Goal: Obtain resource: Download file/media

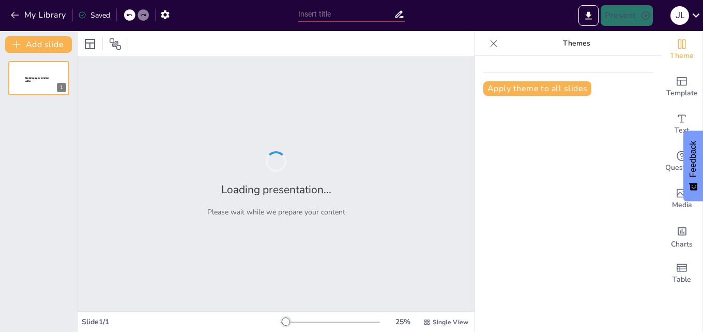
type input "Mantenimiento y Seguridad en Vehículos: Curso de Licencia Tipo 'C'"
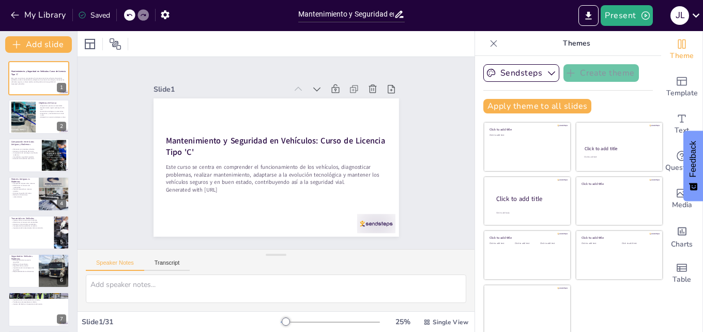
checkbox input "true"
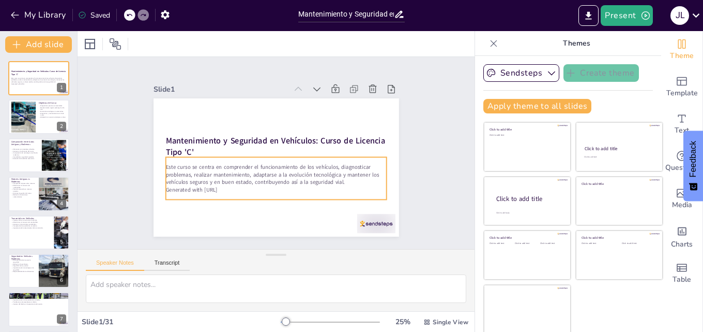
checkbox input "true"
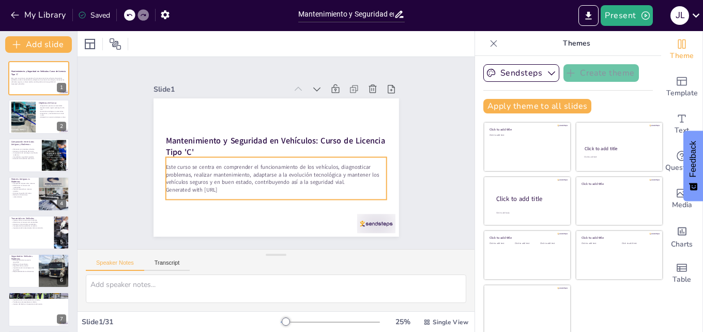
checkbox input "true"
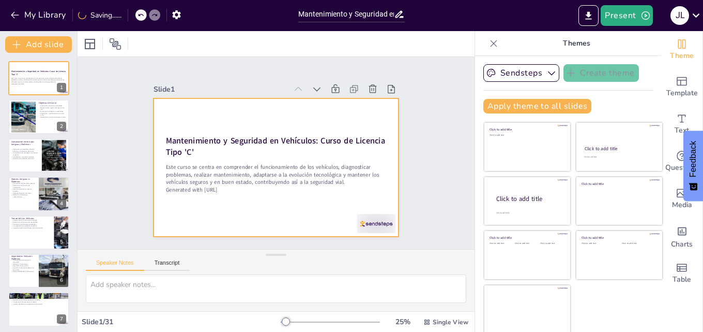
checkbox input "true"
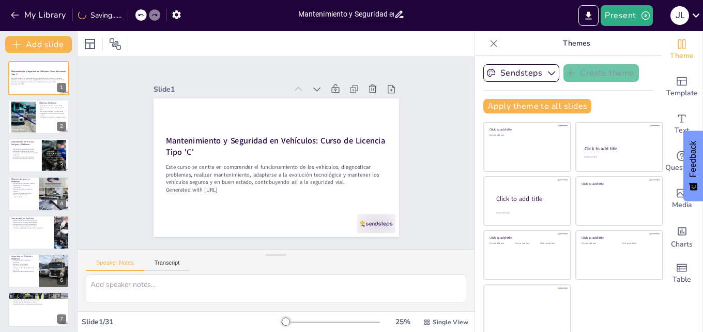
checkbox input "true"
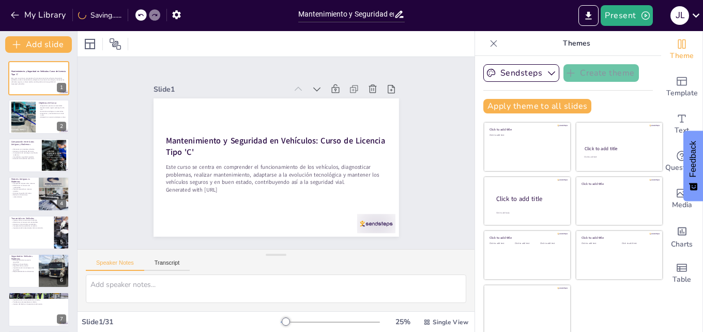
checkbox input "true"
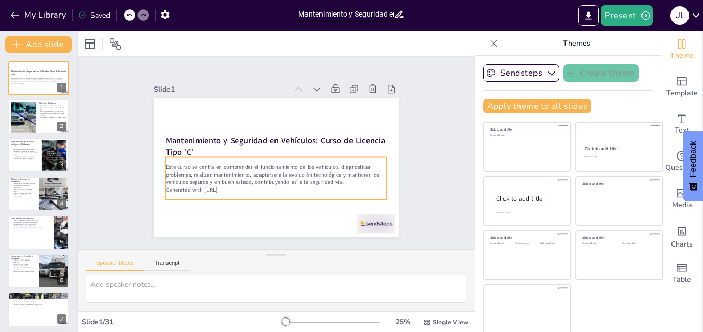
checkbox input "true"
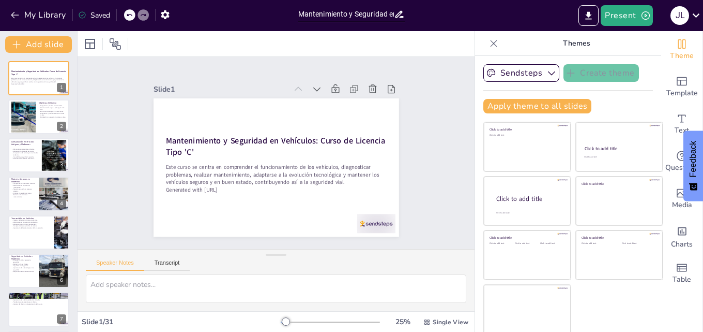
checkbox input "true"
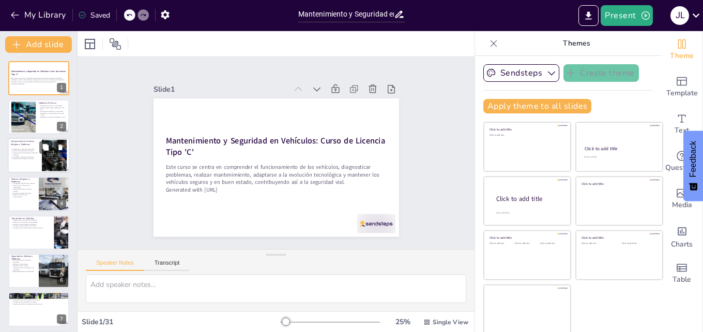
checkbox input "true"
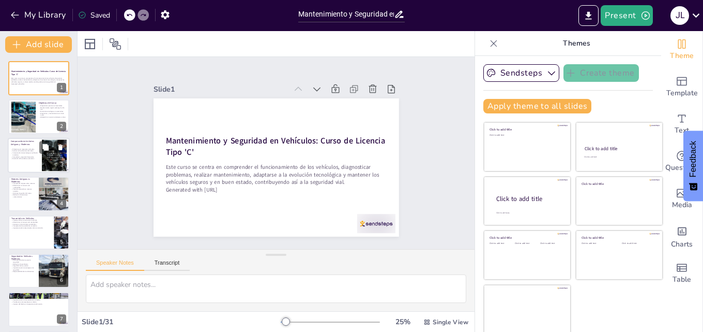
checkbox input "true"
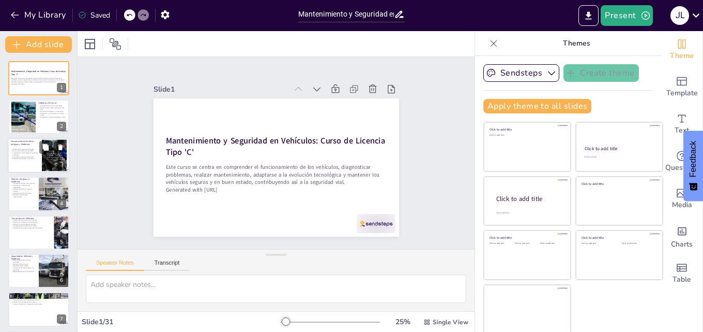
checkbox input "true"
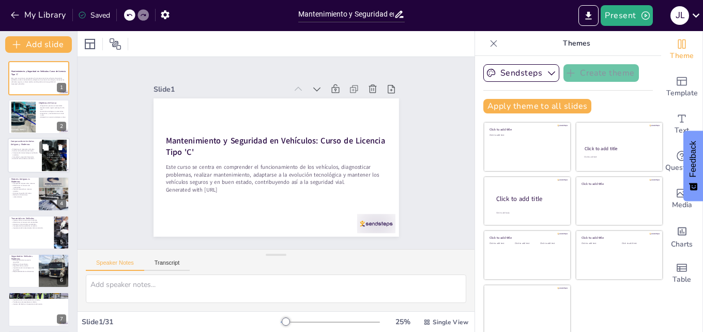
click at [27, 150] on p "Avances en la eficiencia del motor." at bounding box center [25, 151] width 28 height 2
type textarea "Lo ipsumdolor si ame consectetu adipiscing elits doeiu temporin u laboreet do m…"
checkbox input "true"
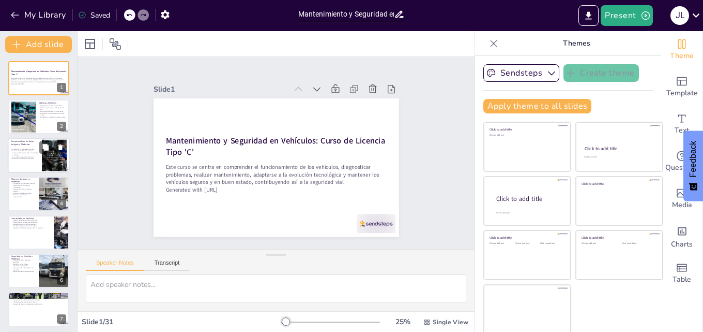
checkbox input "true"
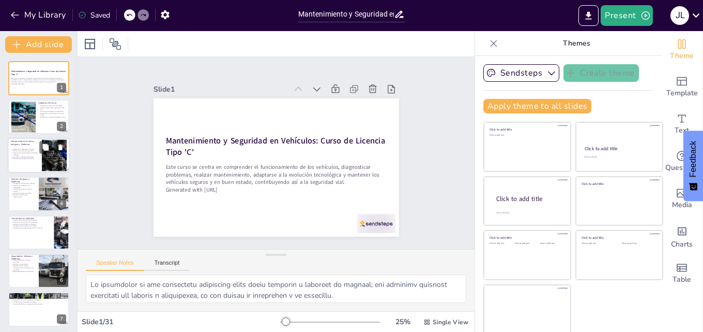
checkbox input "true"
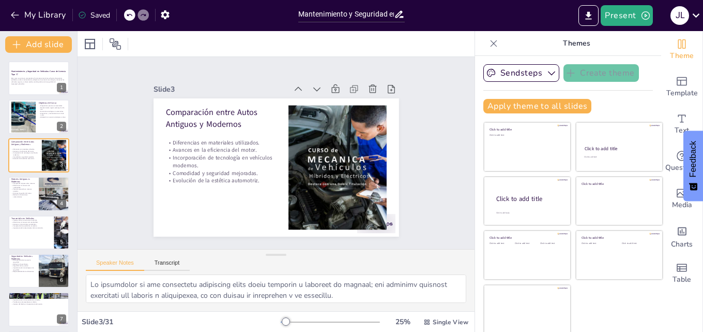
checkbox input "true"
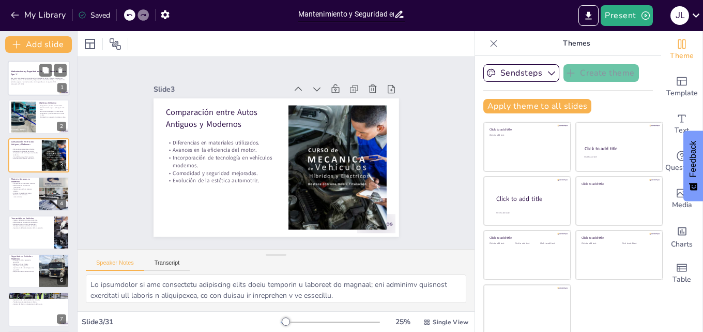
checkbox input "true"
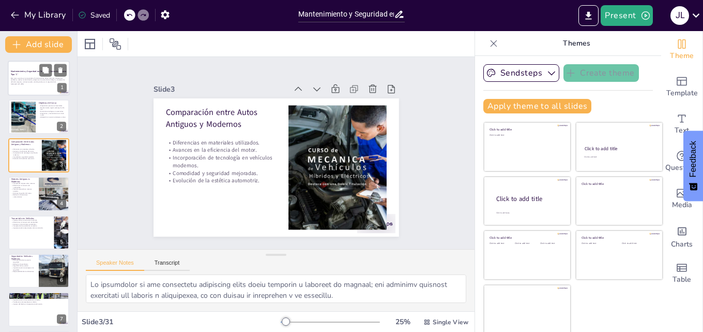
checkbox input "true"
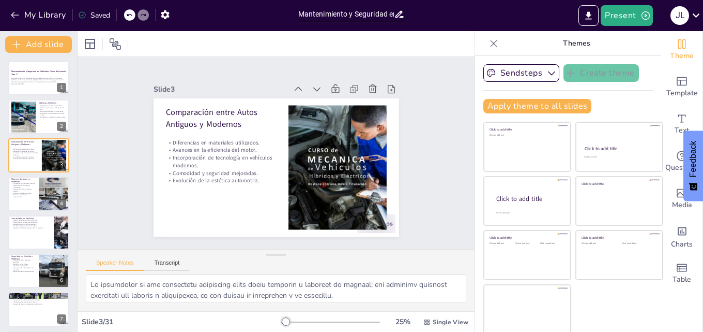
checkbox input "true"
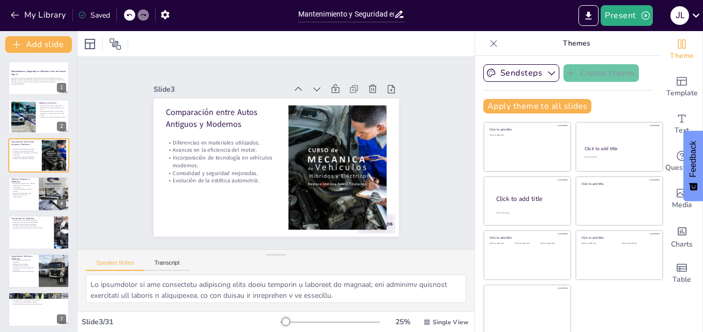
click at [40, 74] on button at bounding box center [45, 70] width 12 height 12
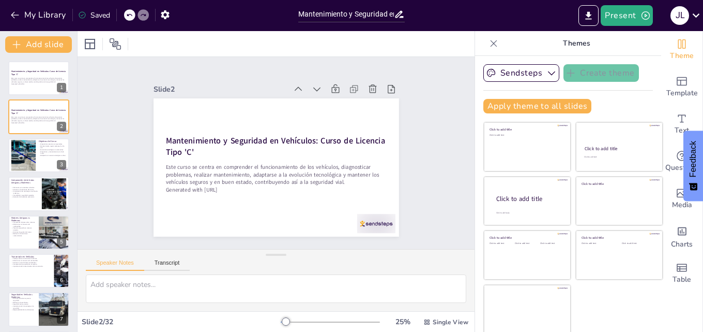
checkbox input "true"
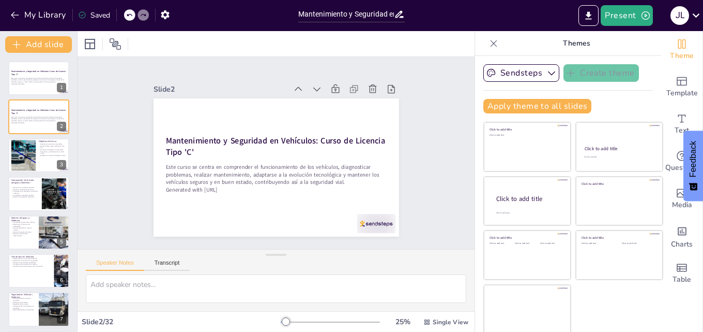
checkbox input "true"
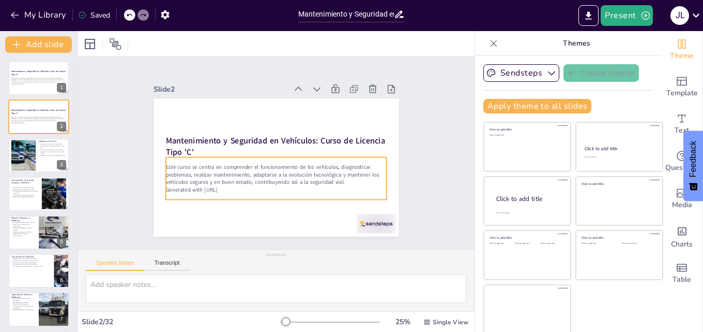
checkbox input "true"
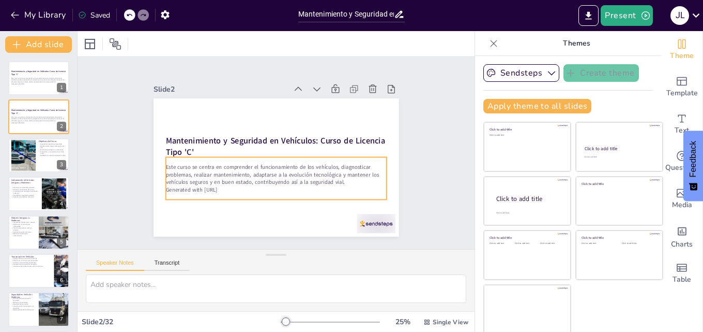
checkbox input "true"
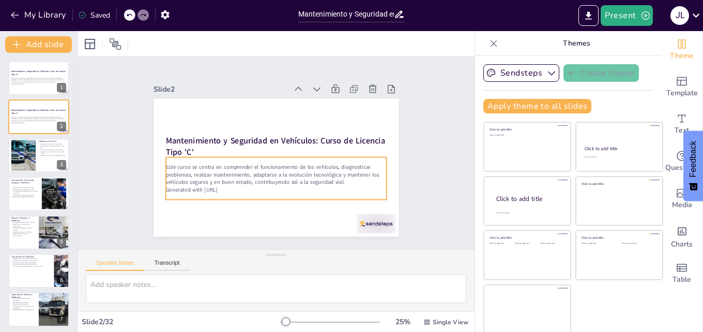
checkbox input "true"
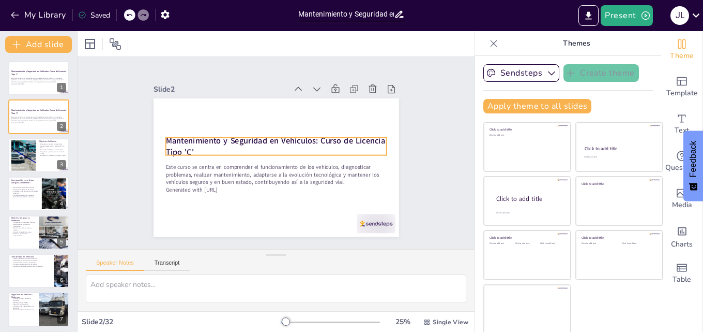
checkbox input "true"
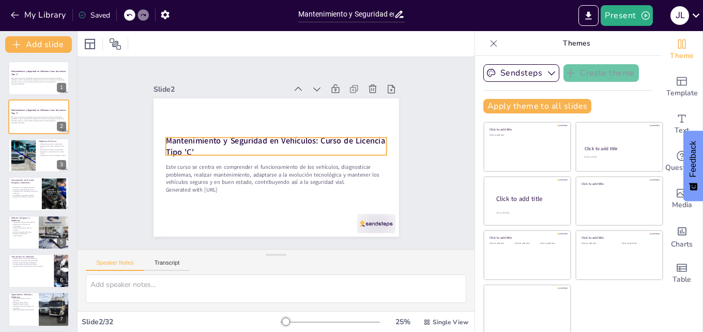
checkbox input "true"
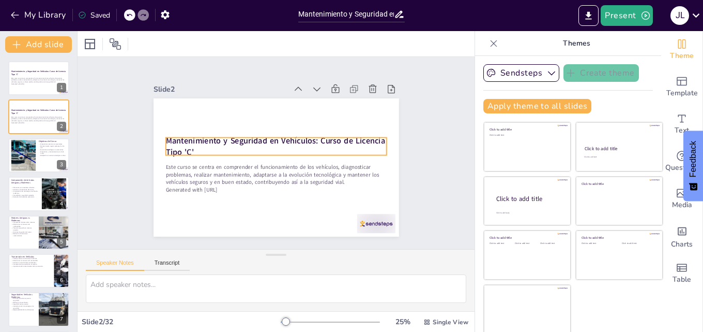
checkbox input "true"
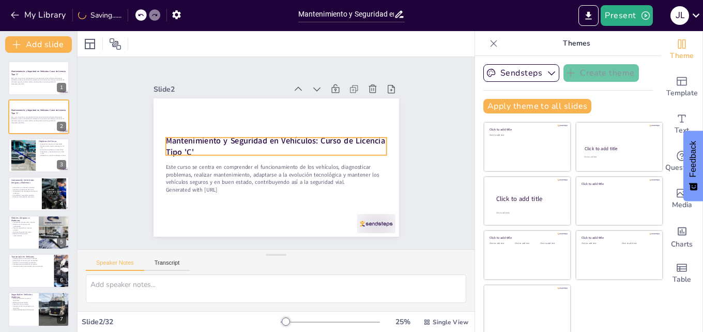
checkbox input "true"
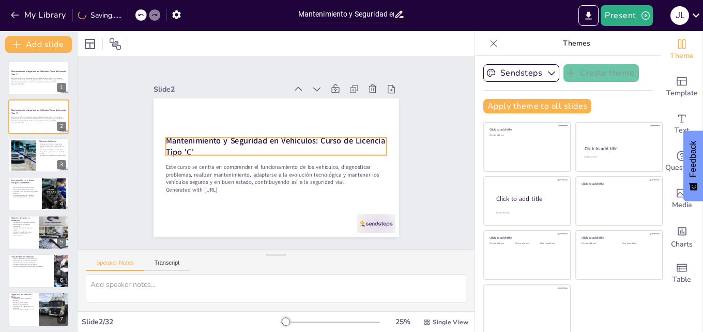
checkbox input "true"
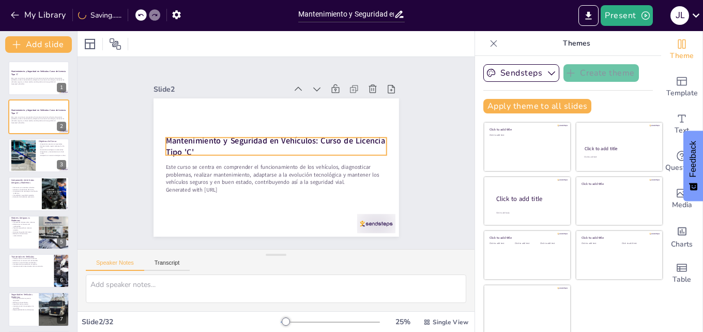
checkbox input "true"
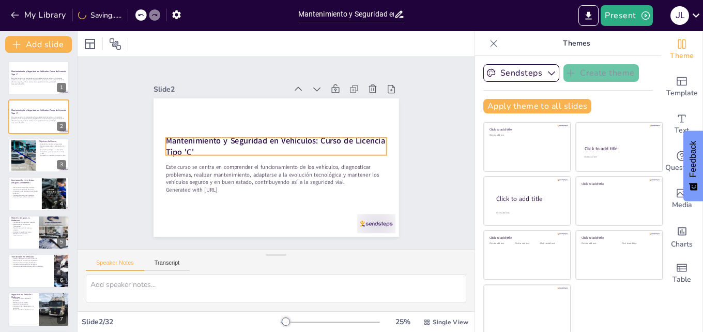
checkbox input "true"
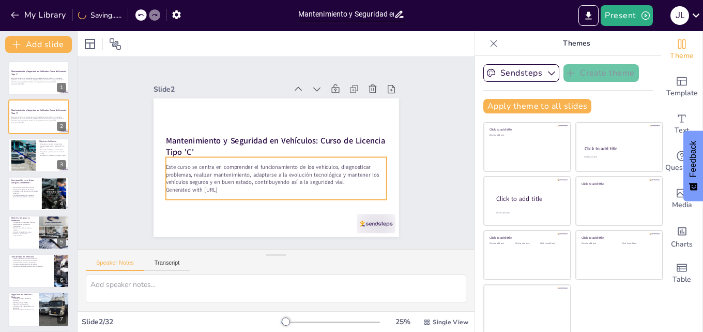
click at [183, 170] on p "Este curso se centra en comprender el funcionamiento de los vehículos, diagnost…" at bounding box center [271, 174] width 221 height 68
checkbox input "true"
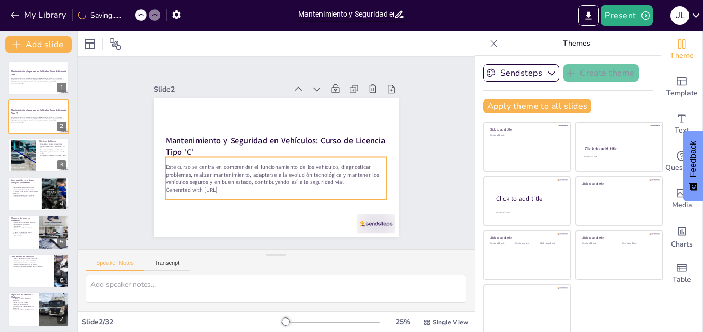
checkbox input "true"
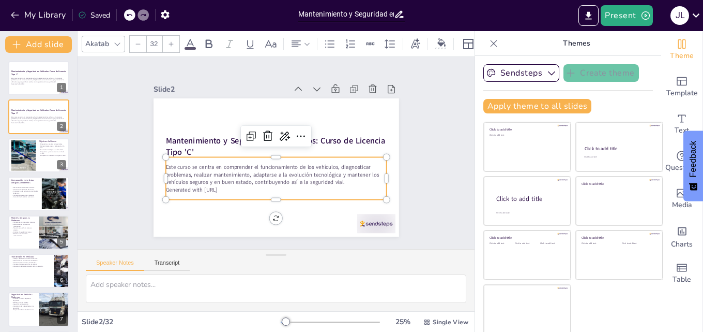
checkbox input "true"
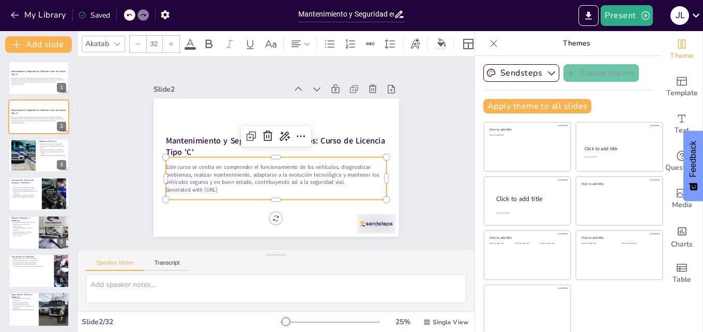
checkbox input "true"
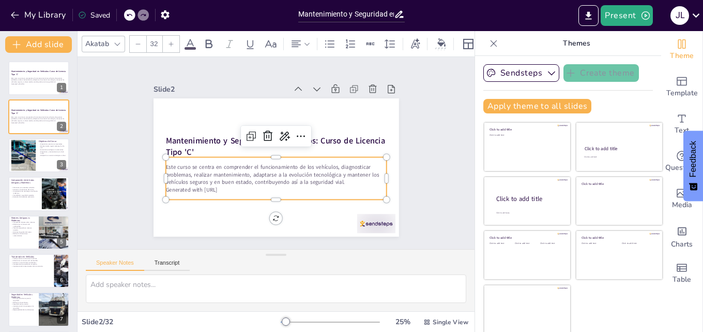
checkbox input "true"
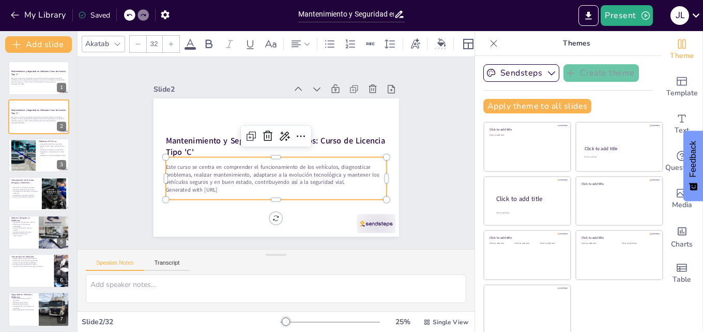
checkbox input "true"
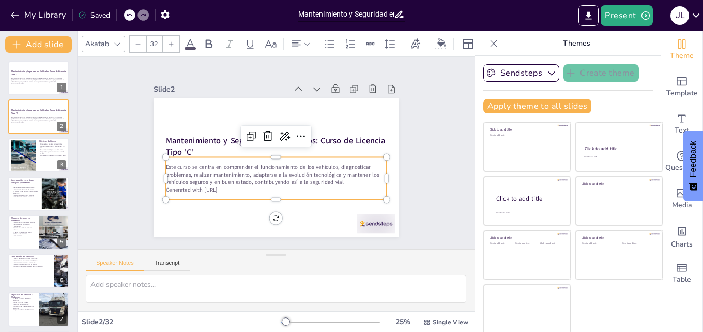
checkbox input "true"
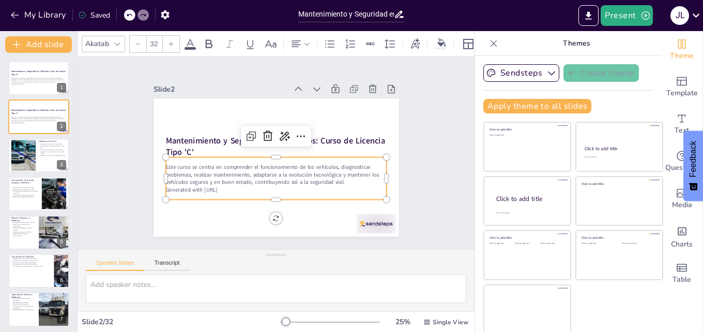
checkbox input "true"
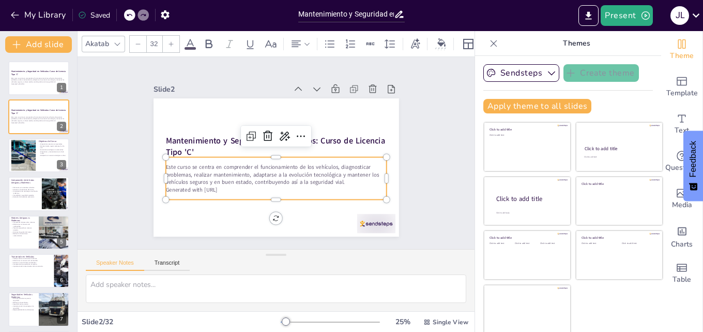
checkbox input "true"
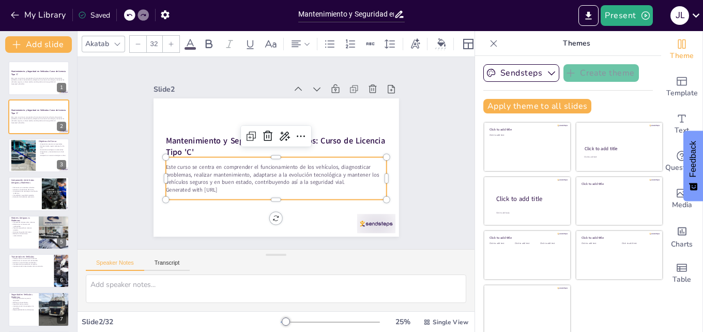
checkbox input "true"
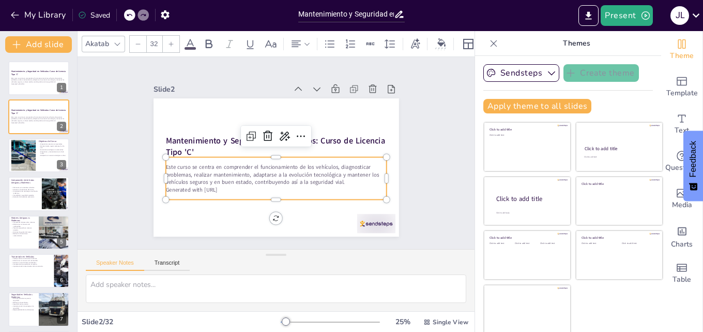
checkbox input "true"
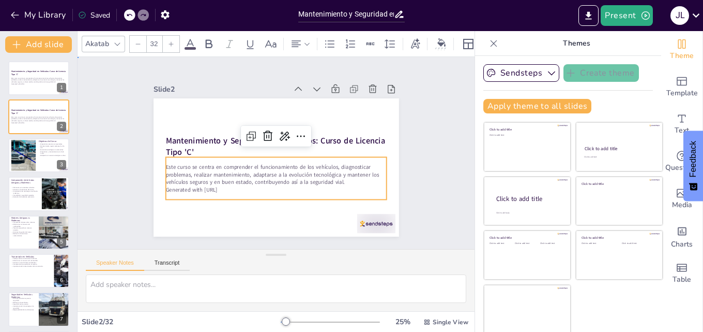
click at [127, 182] on div "Slide 1 Mantenimiento y Seguridad en Vehículos: Curso de Licencia Tipo 'C' Este…" at bounding box center [277, 153] width 332 height 227
checkbox input "true"
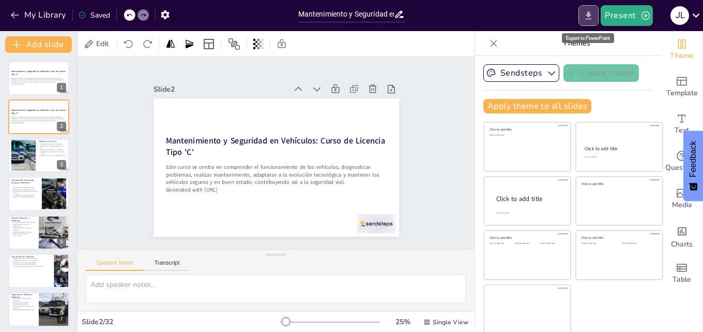
click at [588, 15] on icon "Export to PowerPoint" at bounding box center [588, 15] width 11 height 11
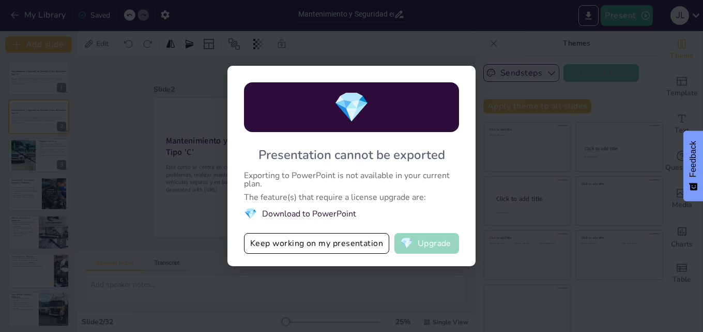
click at [431, 245] on button "💎 Upgrade" at bounding box center [427, 243] width 65 height 21
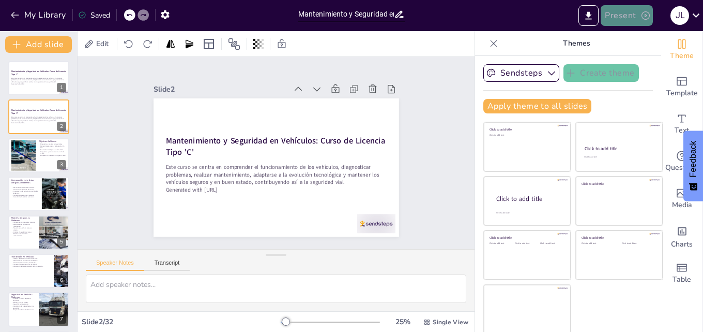
click at [637, 10] on button "Present" at bounding box center [627, 15] width 52 height 21
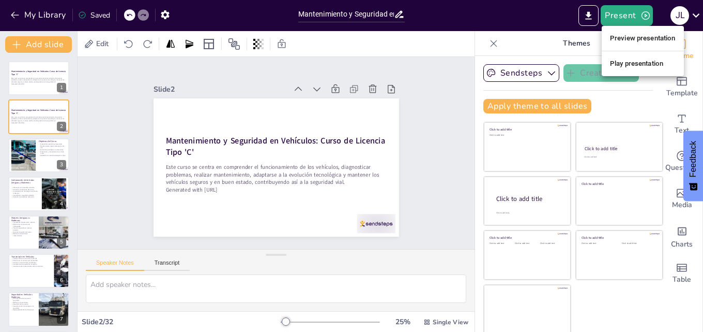
click at [635, 38] on li "Preview presentation" at bounding box center [643, 38] width 82 height 17
